Goal: Communication & Community: Answer question/provide support

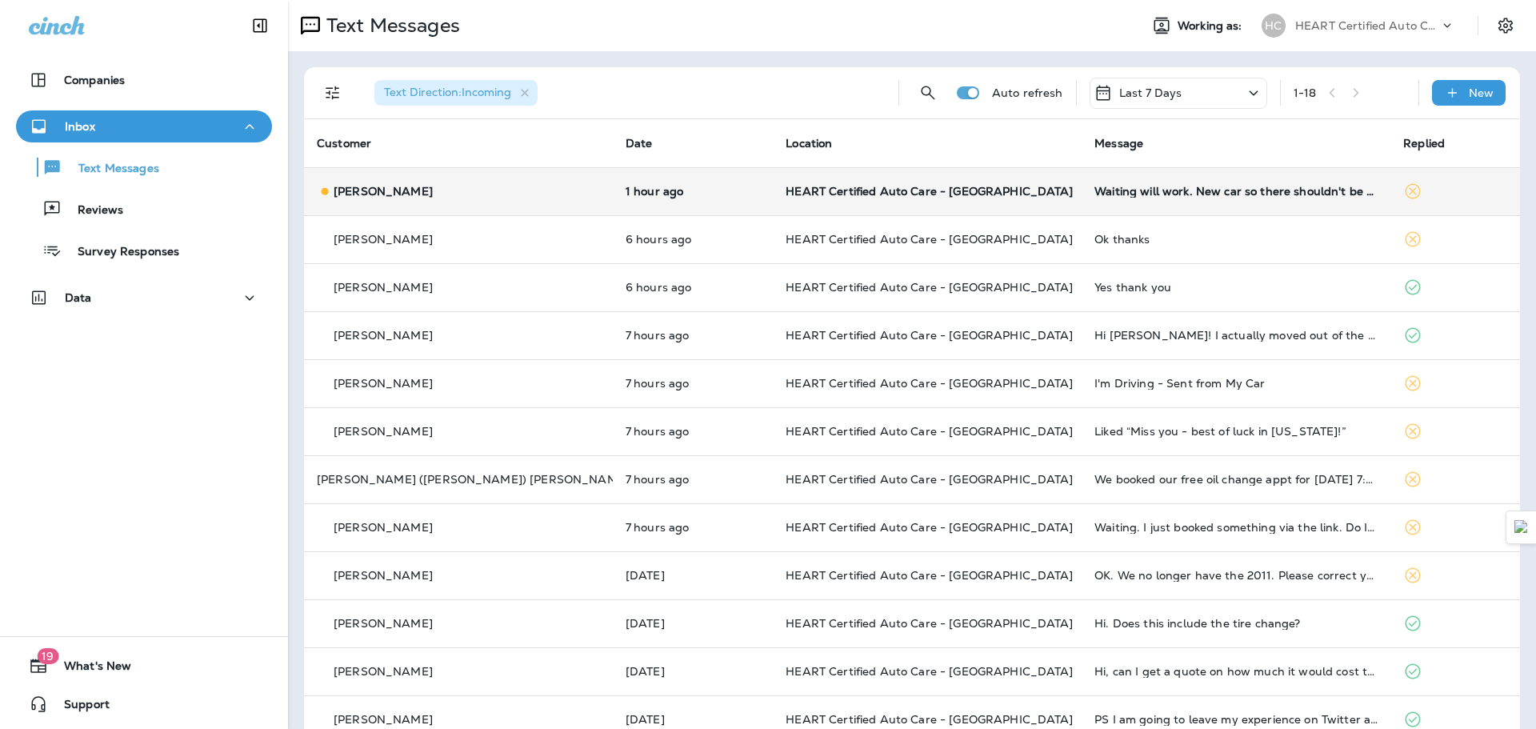
click at [1296, 204] on td "Waiting will work. New car so there shouldn't be any problems/surprises. [PERSO…" at bounding box center [1235, 191] width 309 height 48
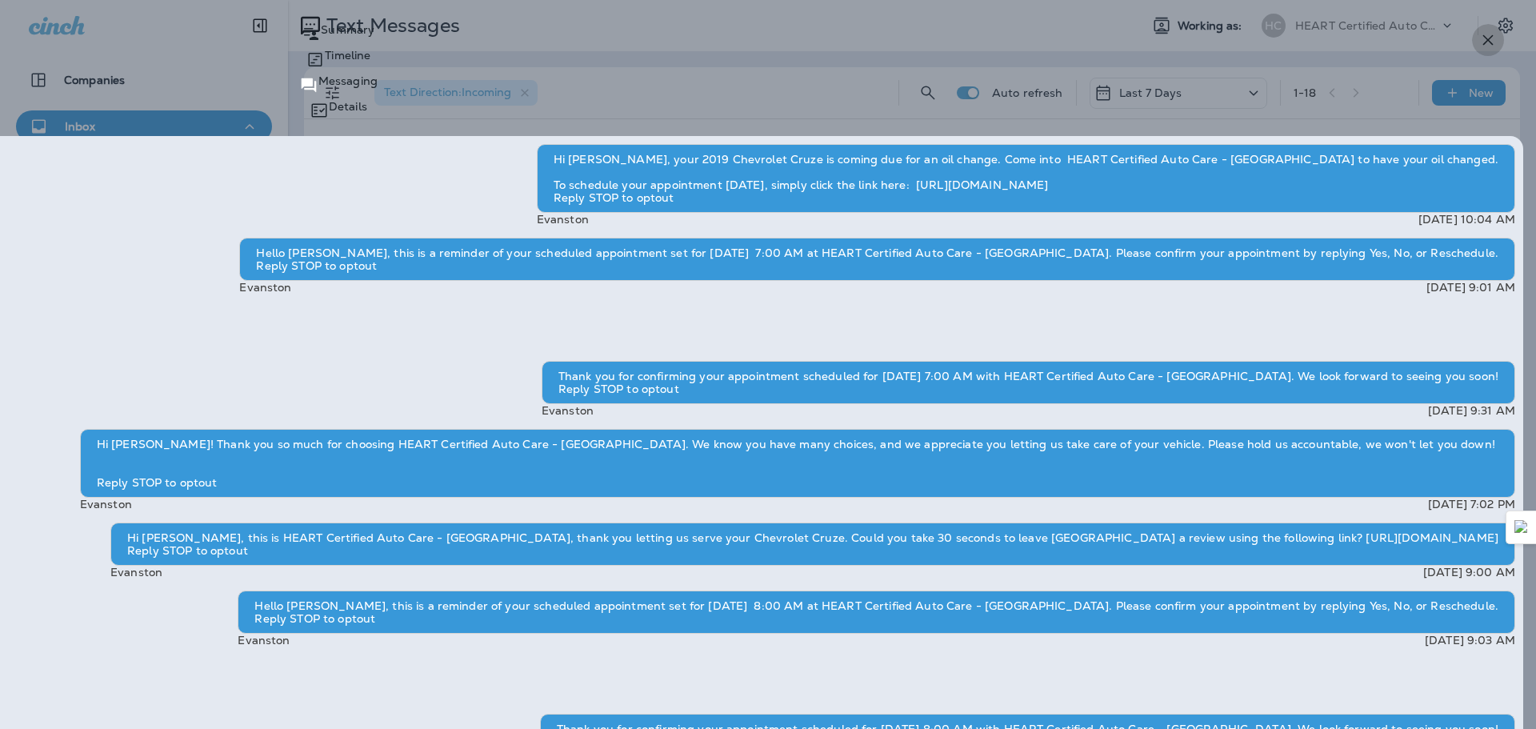
drag, startPoint x: 1485, startPoint y: 41, endPoint x: 1477, endPoint y: 47, distance: 9.6
click at [1485, 42] on icon "button" at bounding box center [1487, 39] width 19 height 19
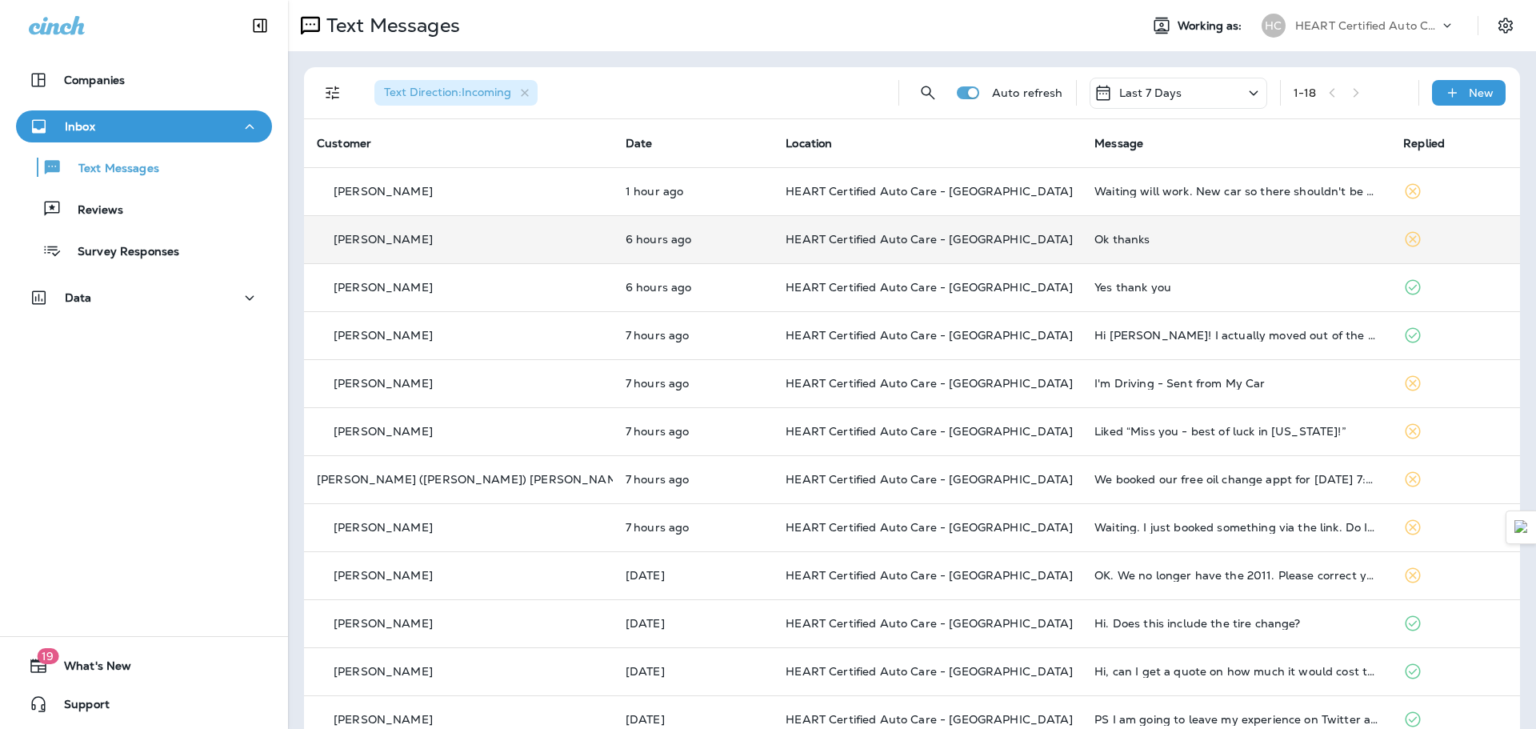
click at [1094, 241] on div "Ok thanks" at bounding box center [1235, 239] width 283 height 13
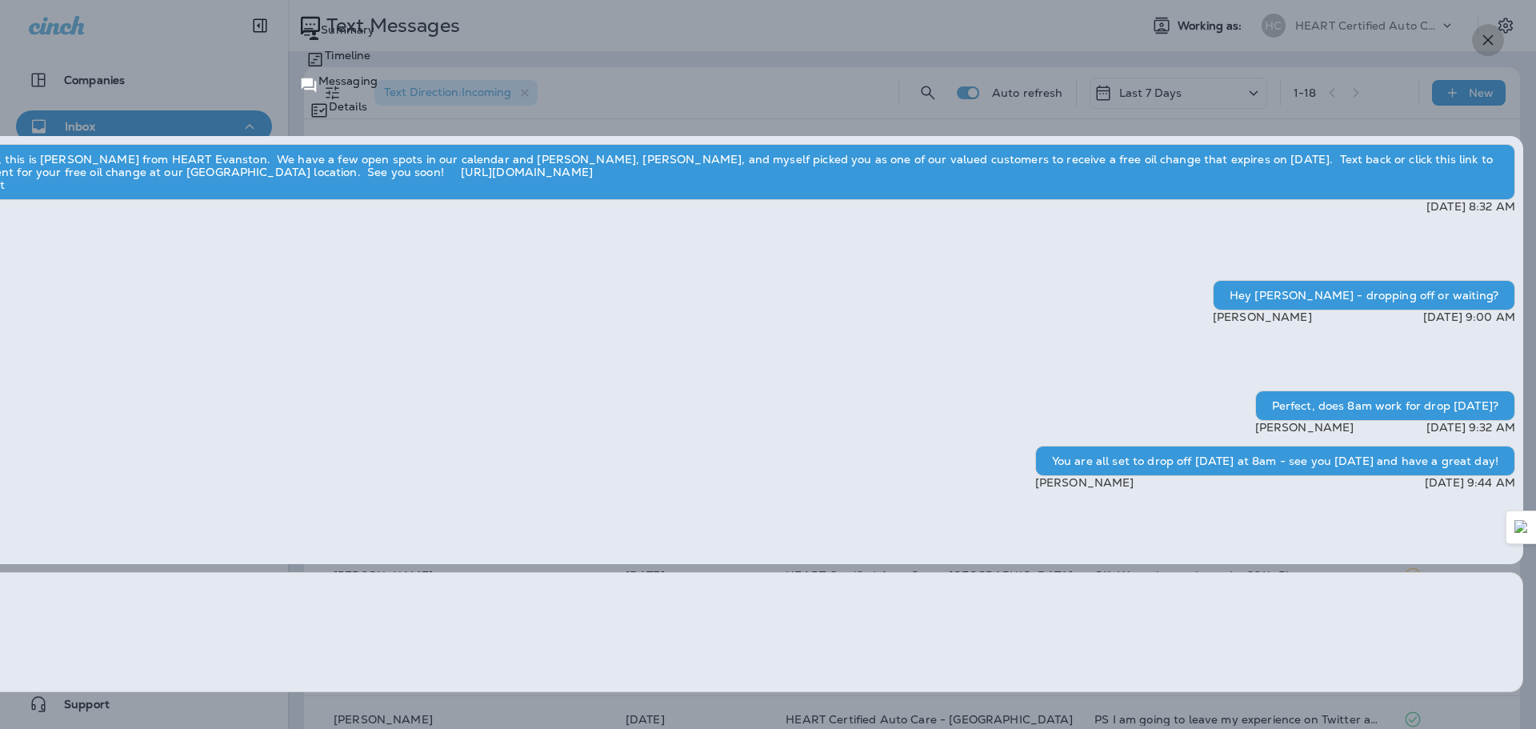
click at [1483, 44] on icon "button" at bounding box center [1488, 40] width 10 height 10
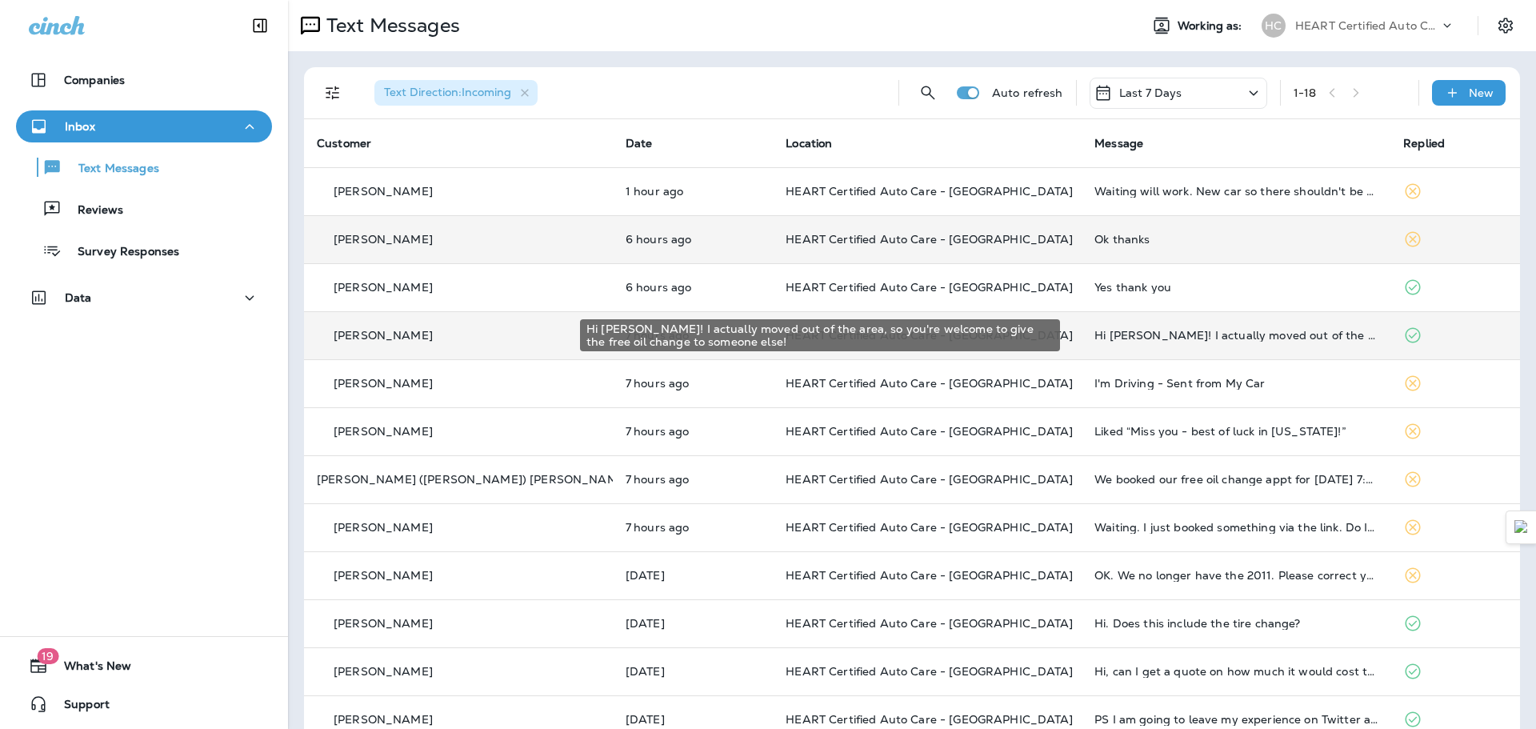
click at [1156, 330] on div "Hi [PERSON_NAME]! I actually moved out of the area, so you're welcome to give t…" at bounding box center [1235, 335] width 283 height 13
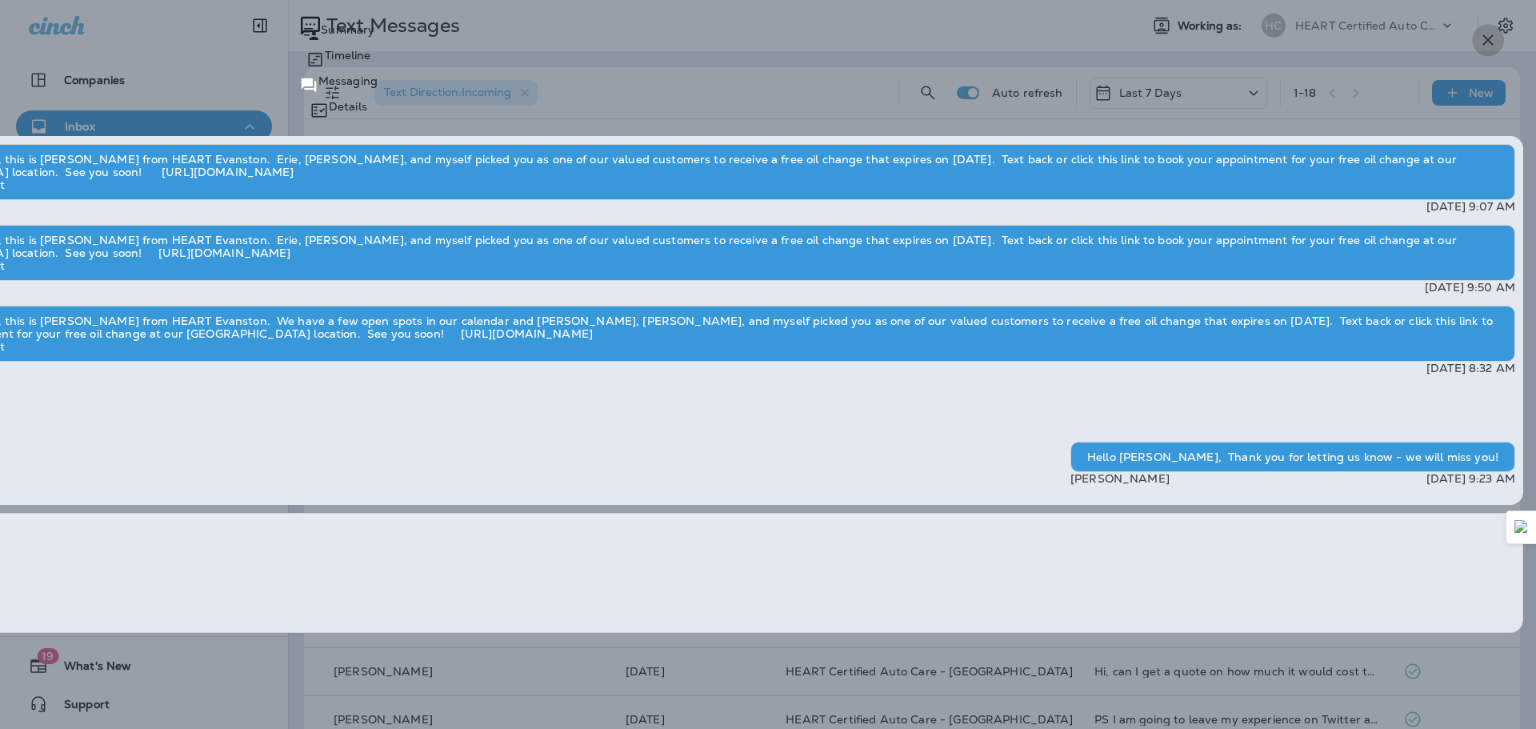
click at [1485, 36] on icon "button" at bounding box center [1488, 40] width 10 height 10
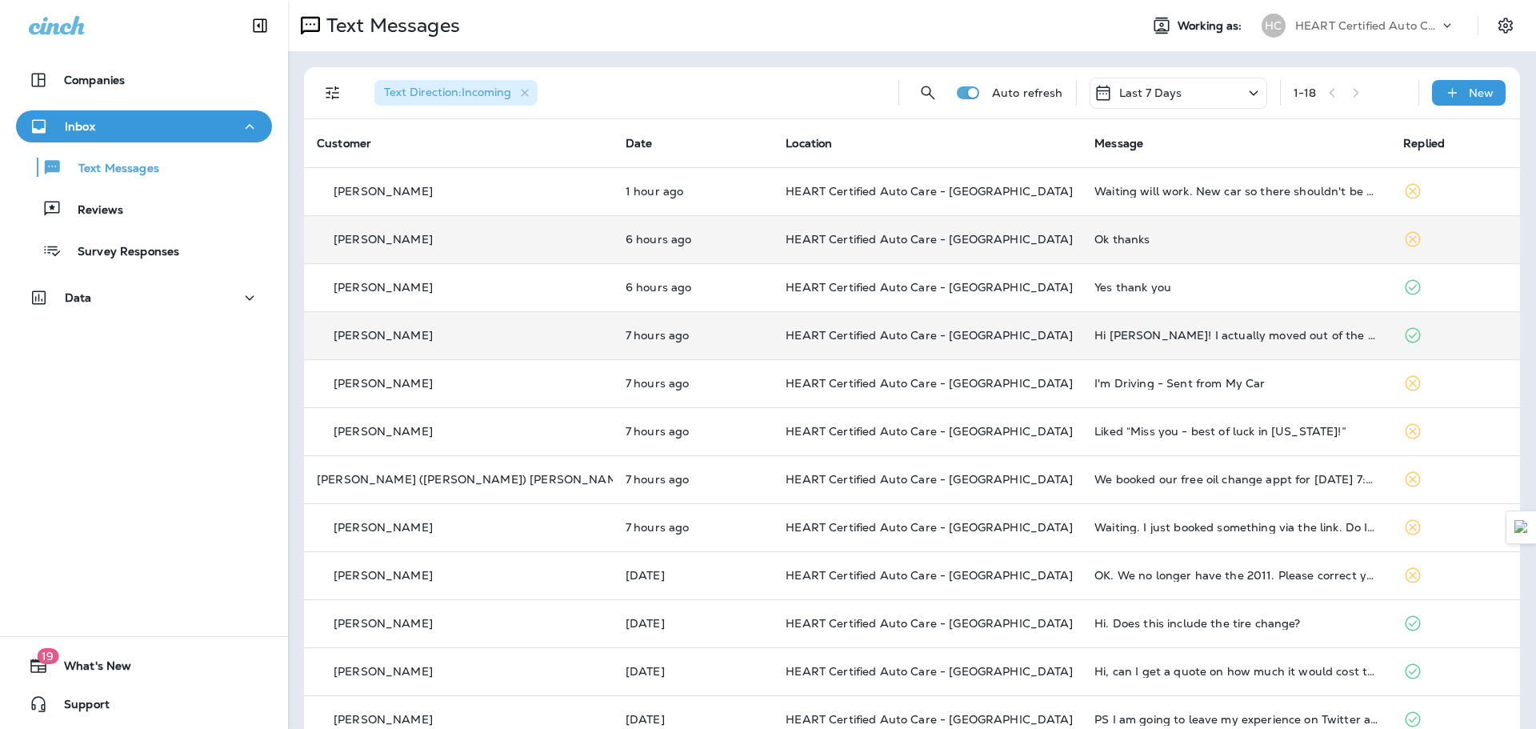
click at [4, 581] on div "Companies Inbox Text Messages Reviews Survey Responses Data 19 What's New Suppo…" at bounding box center [144, 364] width 288 height 729
click at [13, 566] on div "Companies Inbox Text Messages Reviews Survey Responses Data 19 What's New Suppo…" at bounding box center [144, 364] width 288 height 729
